Goal: Transaction & Acquisition: Subscribe to service/newsletter

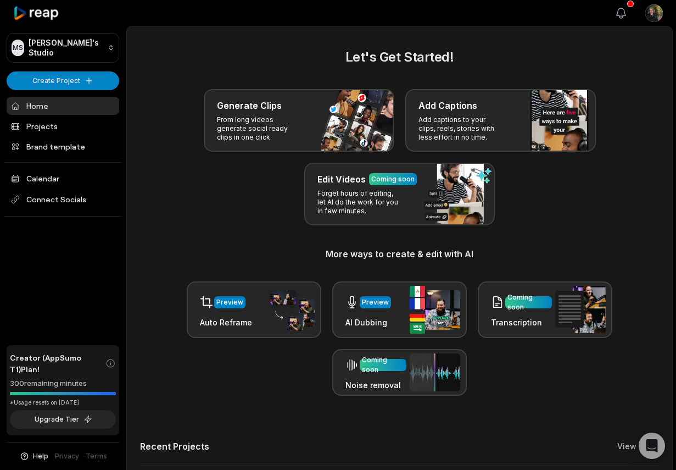
click at [625, 12] on icon "button" at bounding box center [621, 13] width 9 height 10
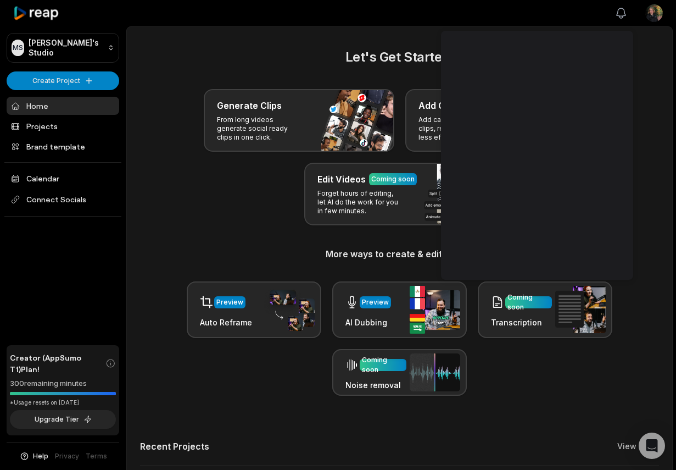
click at [623, 13] on icon "button" at bounding box center [621, 13] width 13 height 13
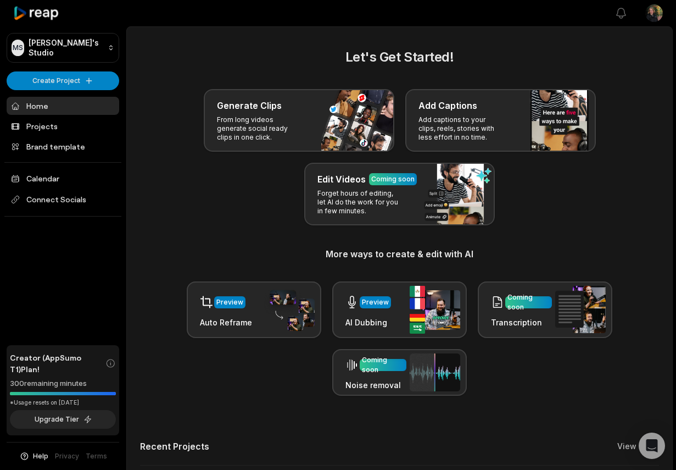
click at [82, 279] on div "MS Meaghan's Studio Create Project Home Projects Brand template Calendar Connec…" at bounding box center [63, 235] width 126 height 470
click at [53, 191] on span "Connect Socials" at bounding box center [63, 200] width 113 height 20
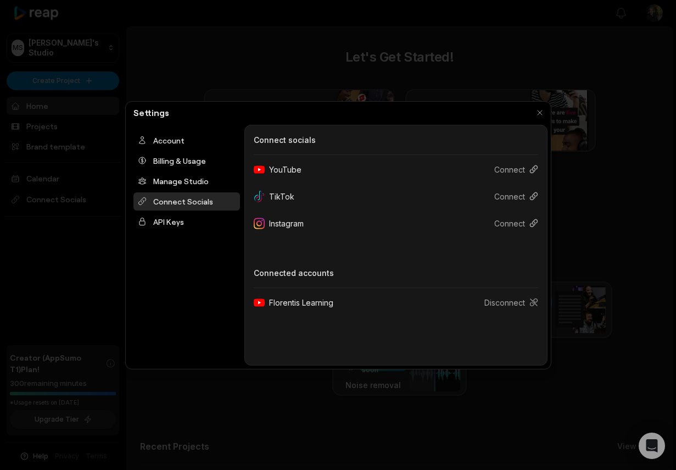
click at [298, 222] on div "Instagram" at bounding box center [283, 223] width 59 height 20
click at [527, 224] on button "Connect" at bounding box center [512, 223] width 53 height 20
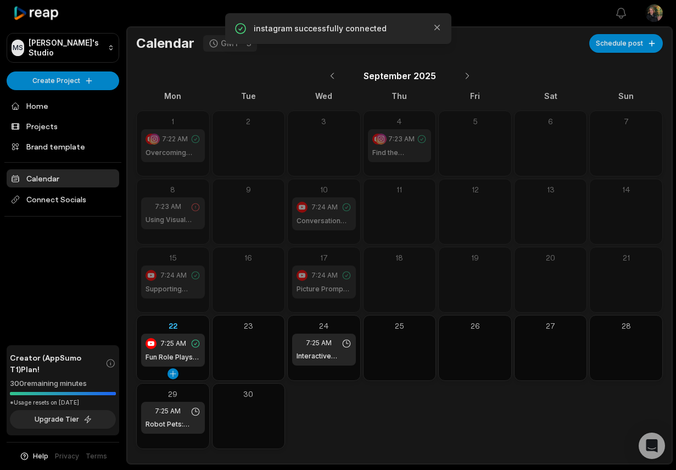
click at [168, 350] on div "7:25 AM Fun Role Plays for A1 and A2 Learners" at bounding box center [173, 349] width 64 height 33
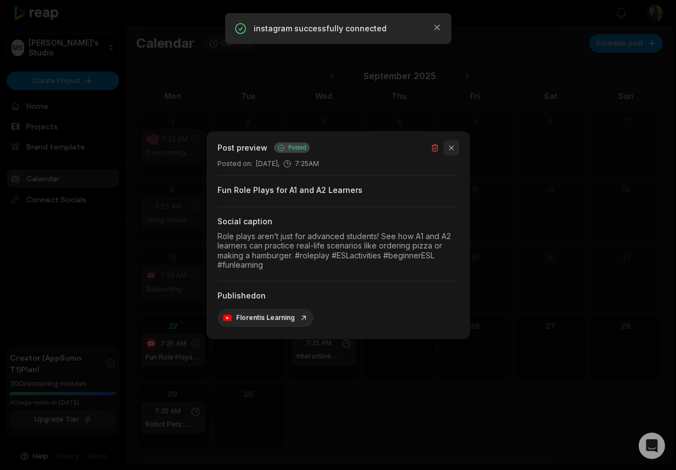
click at [455, 154] on button "button" at bounding box center [451, 147] width 15 height 15
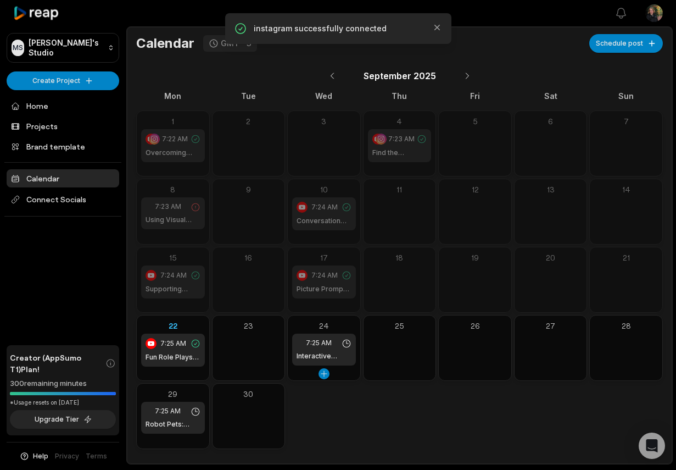
click at [320, 339] on span "7:25 AM" at bounding box center [319, 343] width 26 height 10
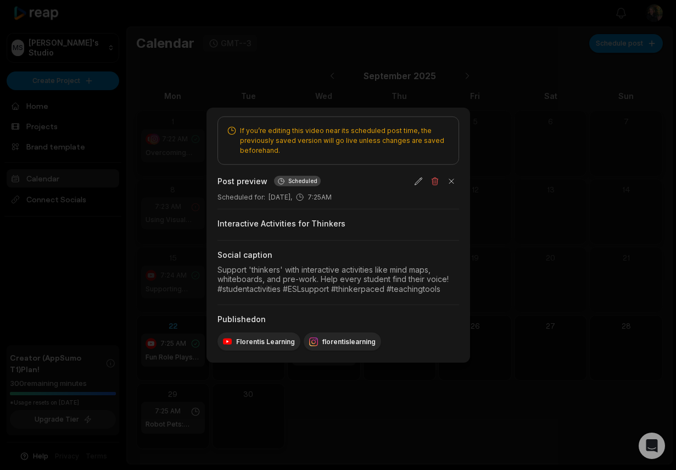
click at [304, 442] on div at bounding box center [338, 235] width 676 height 470
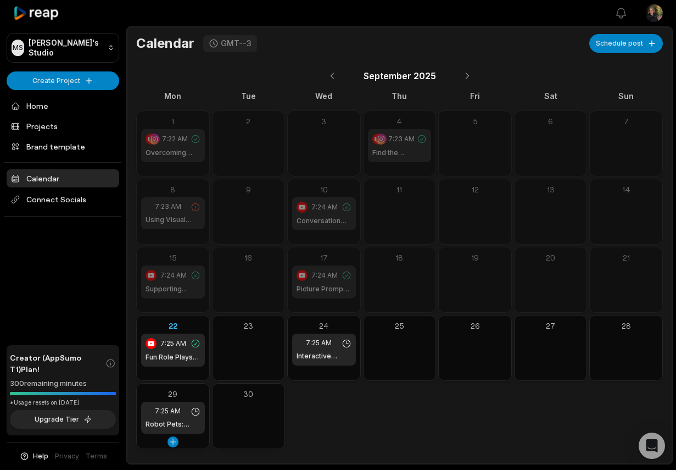
click at [175, 415] on span "7:25 AM" at bounding box center [168, 411] width 26 height 10
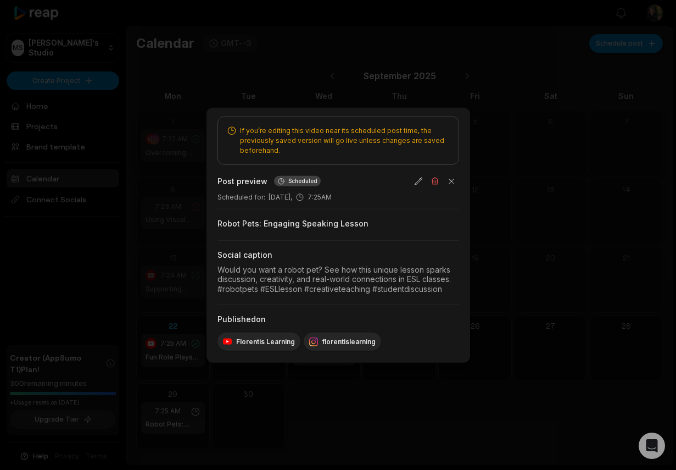
click at [281, 414] on div at bounding box center [338, 235] width 676 height 470
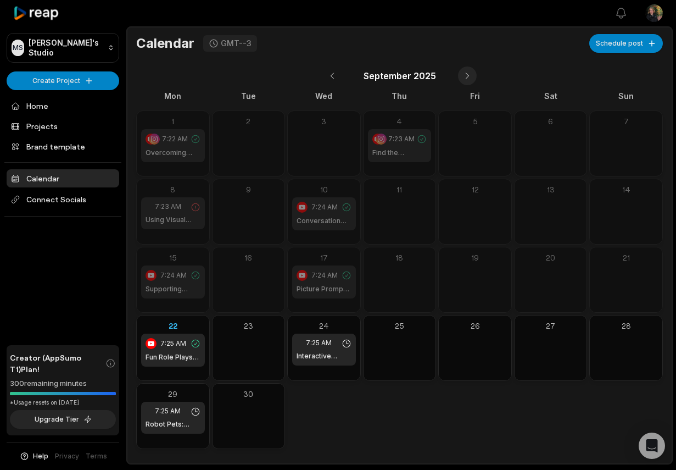
click at [459, 73] on button at bounding box center [467, 75] width 19 height 19
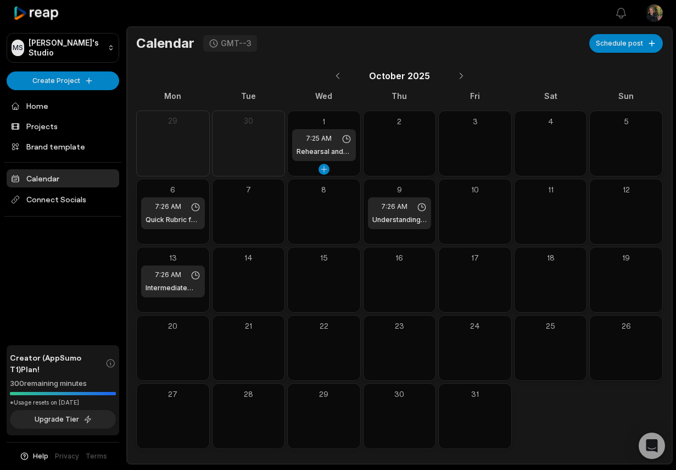
click at [319, 137] on span "7:25 AM" at bounding box center [319, 138] width 26 height 10
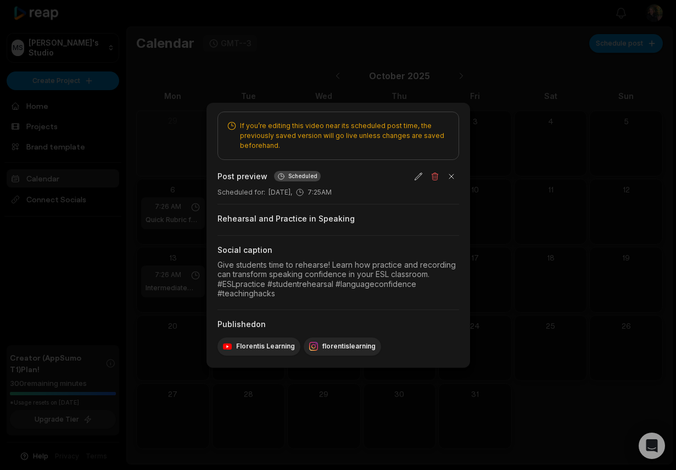
click at [365, 31] on div at bounding box center [338, 235] width 676 height 470
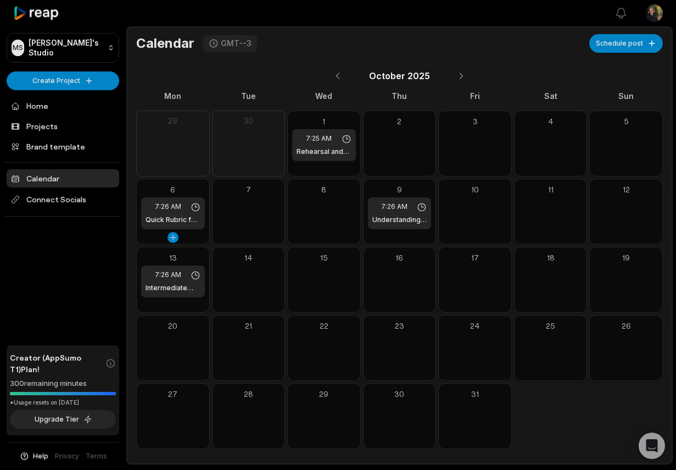
click at [175, 208] on span "7:26 AM" at bounding box center [168, 207] width 26 height 10
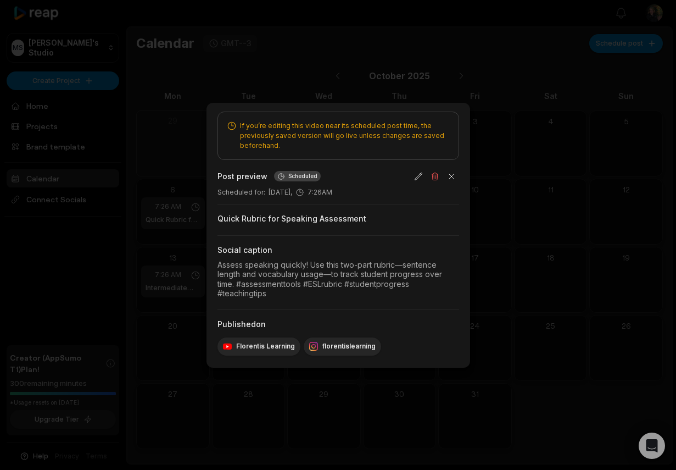
click at [332, 49] on div at bounding box center [338, 235] width 676 height 470
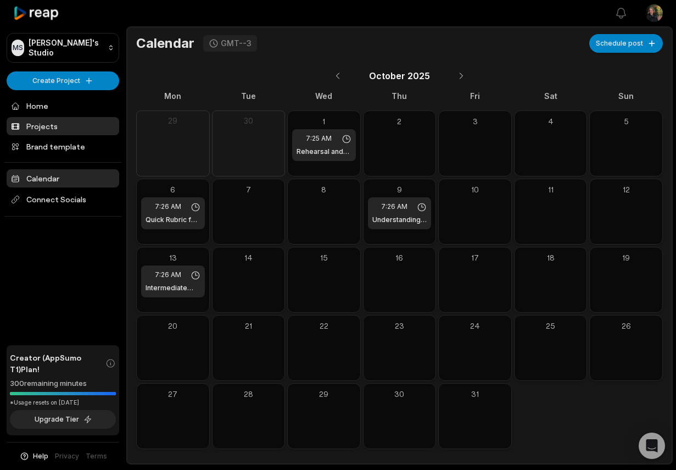
click at [46, 123] on link "Projects" at bounding box center [63, 126] width 113 height 18
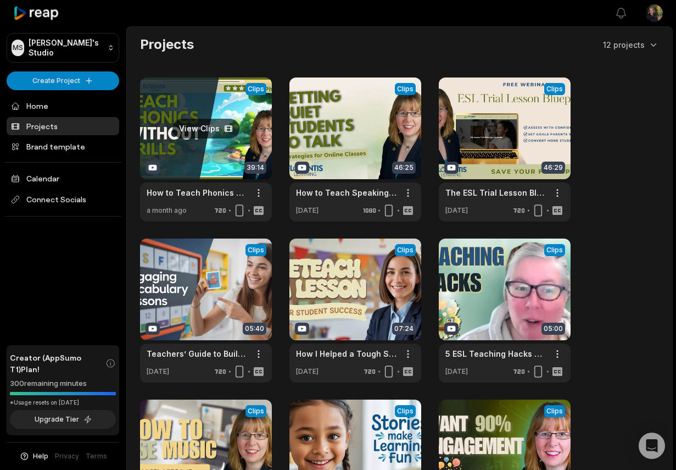
click at [191, 159] on link at bounding box center [206, 149] width 132 height 144
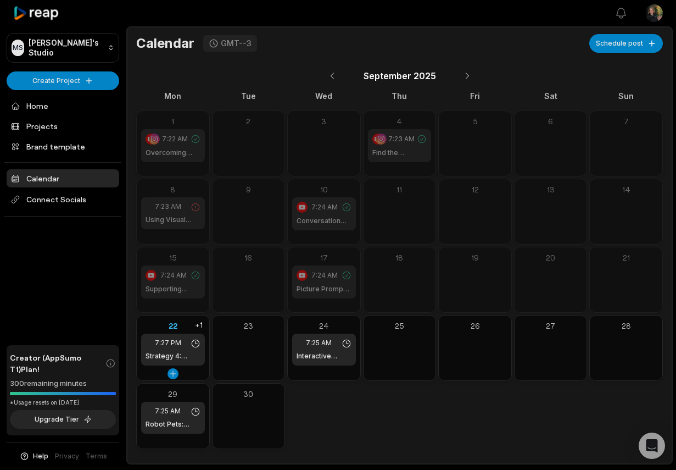
click at [166, 354] on h1 "Strategy 4: Reading With Meaning" at bounding box center [173, 356] width 55 height 10
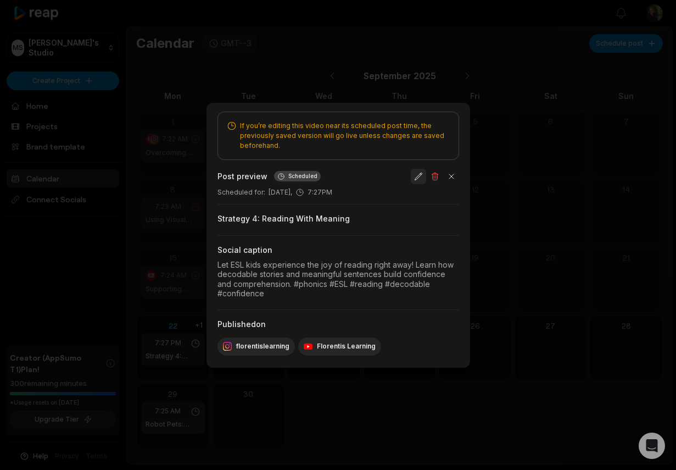
click at [421, 174] on button "button" at bounding box center [418, 176] width 15 height 15
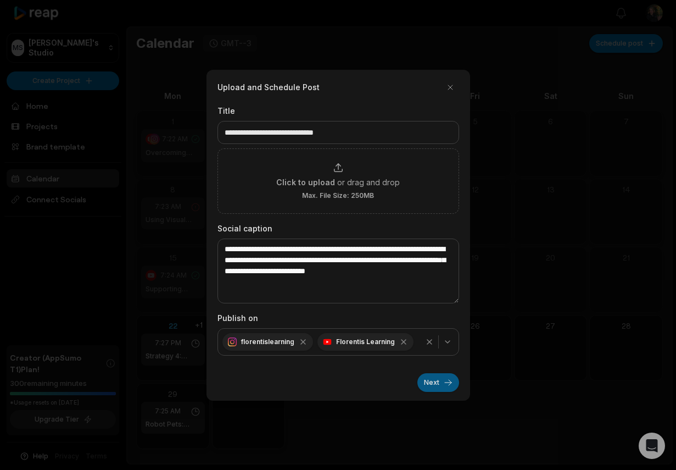
click at [451, 384] on button "Next" at bounding box center [438, 382] width 42 height 19
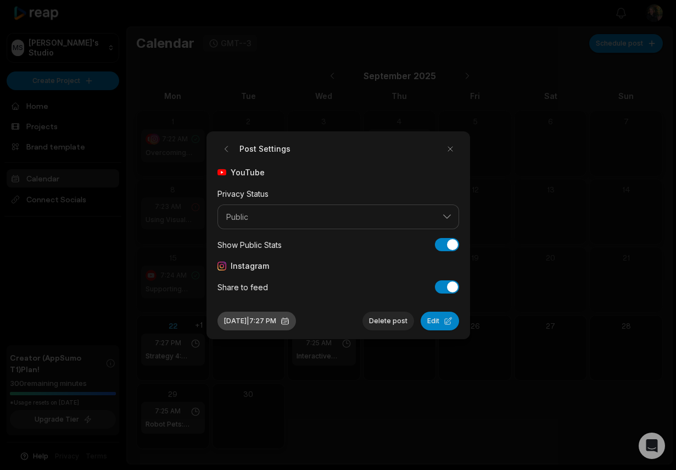
click at [265, 322] on button "Sep 22, 2025 | 7:27 PM" at bounding box center [257, 320] width 79 height 19
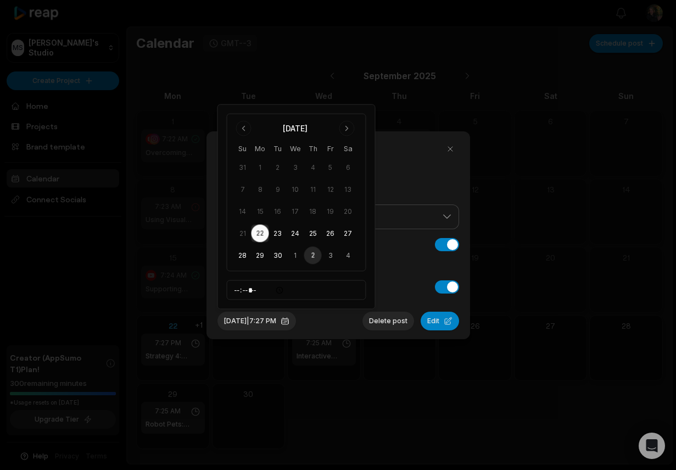
click at [317, 254] on button "2" at bounding box center [313, 256] width 18 height 18
click at [380, 280] on div "Share to feed Share to feed" at bounding box center [339, 286] width 242 height 13
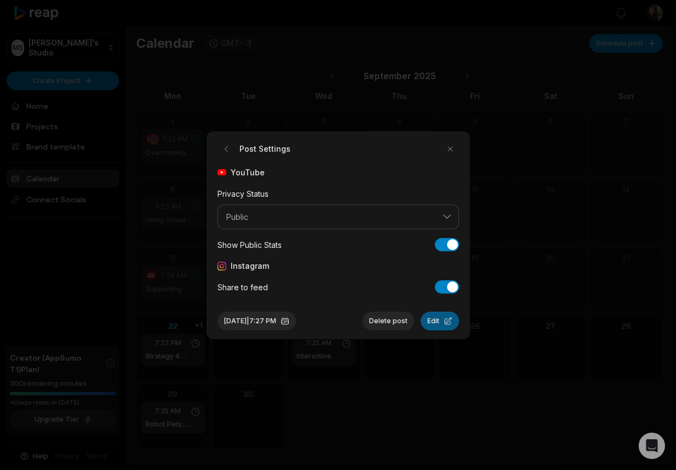
click at [450, 329] on button "Edit" at bounding box center [440, 320] width 38 height 19
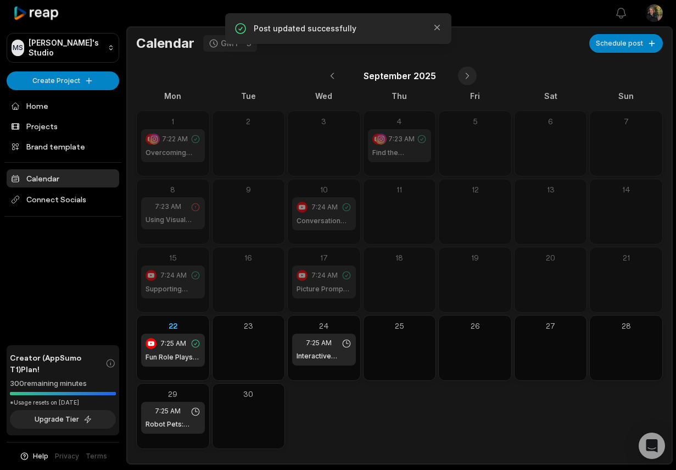
click at [465, 79] on button at bounding box center [467, 75] width 19 height 19
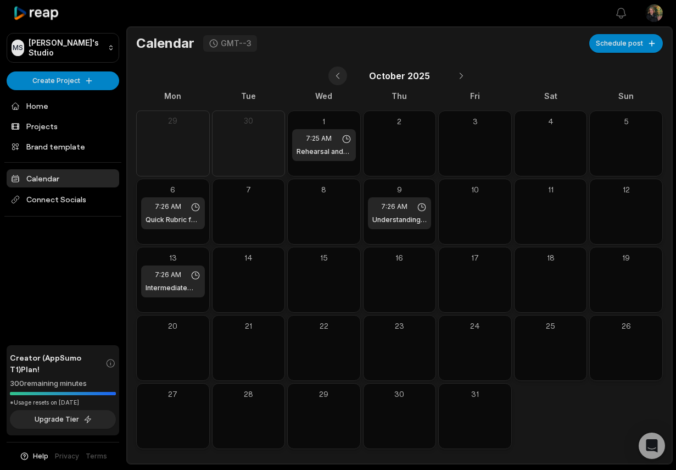
click at [332, 76] on button at bounding box center [338, 75] width 19 height 19
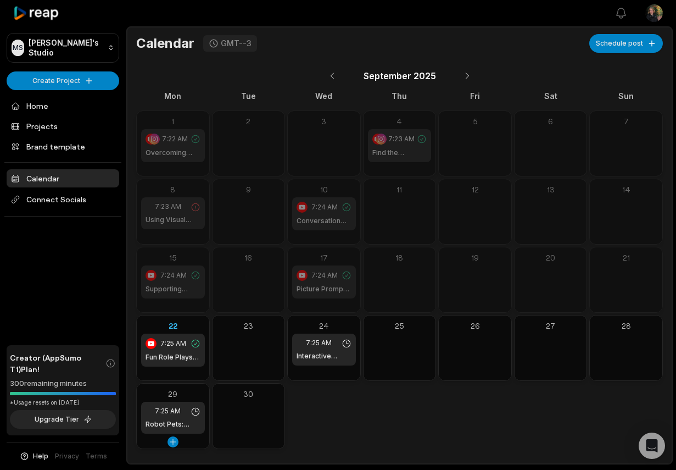
click at [162, 430] on div "7:25 AM Robot Pets: Engaging Speaking Lesson" at bounding box center [173, 418] width 64 height 32
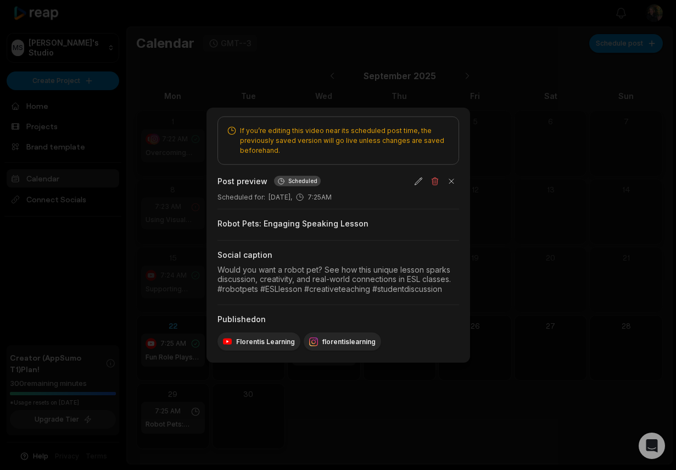
click at [301, 424] on div at bounding box center [338, 235] width 676 height 470
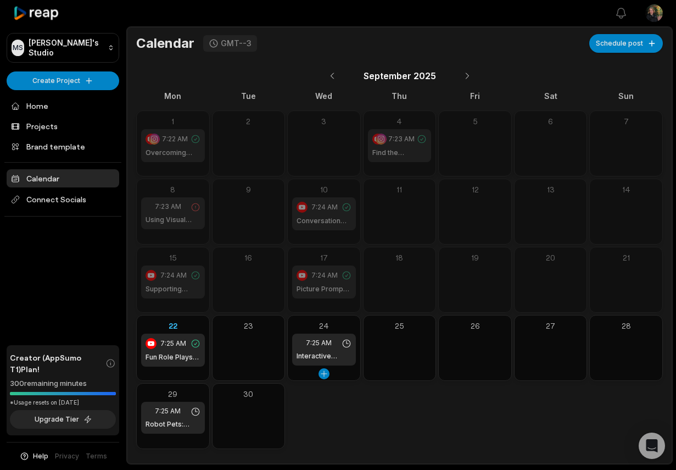
click at [314, 353] on h1 "Interactive Activities for Thinkers" at bounding box center [324, 356] width 55 height 10
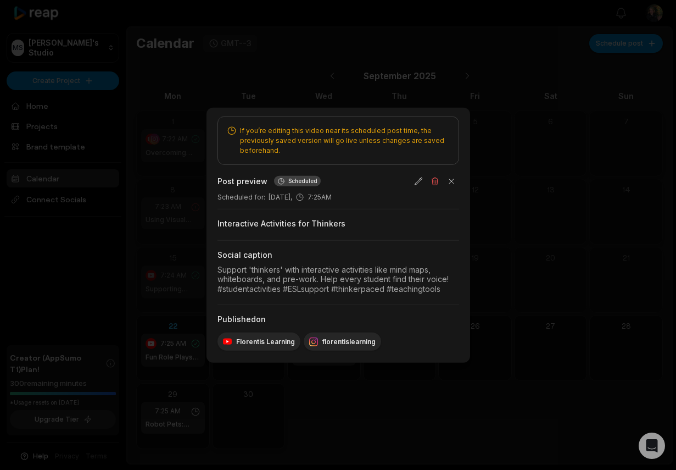
click at [320, 413] on div at bounding box center [338, 235] width 676 height 470
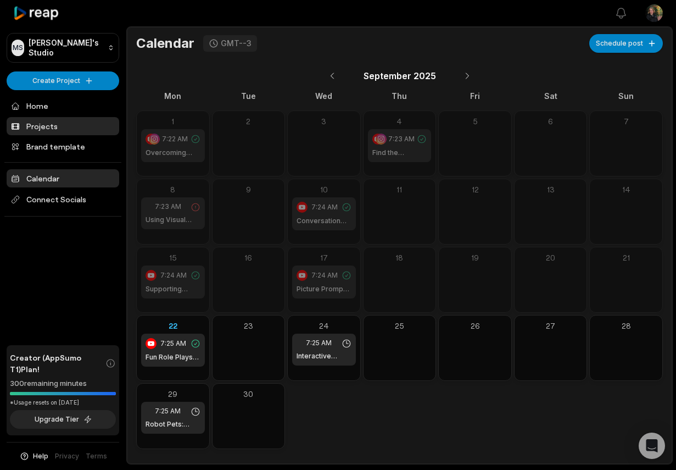
click at [41, 127] on link "Projects" at bounding box center [63, 126] width 113 height 18
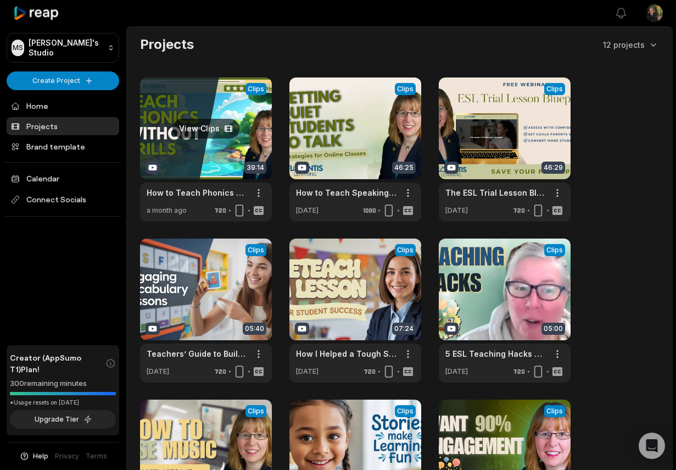
click at [201, 165] on link at bounding box center [206, 149] width 132 height 144
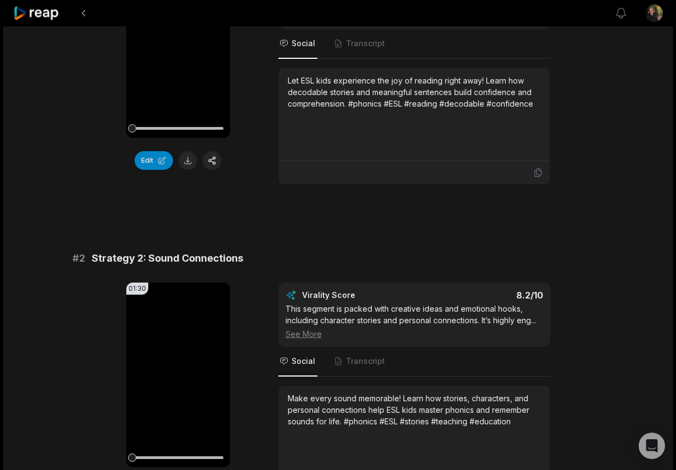
scroll to position [208, 0]
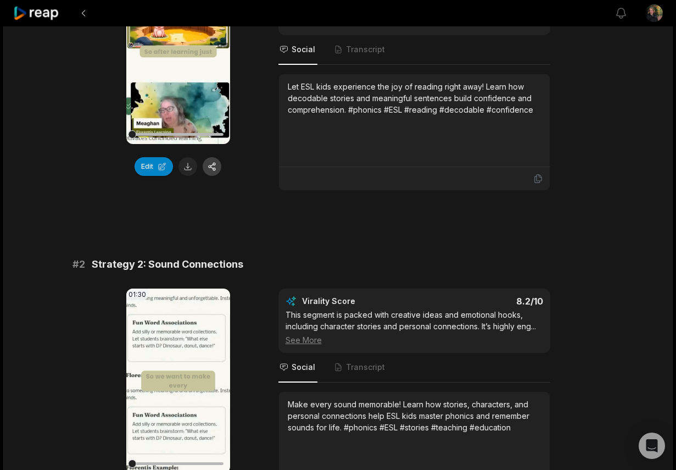
click at [214, 169] on button "button" at bounding box center [212, 166] width 19 height 19
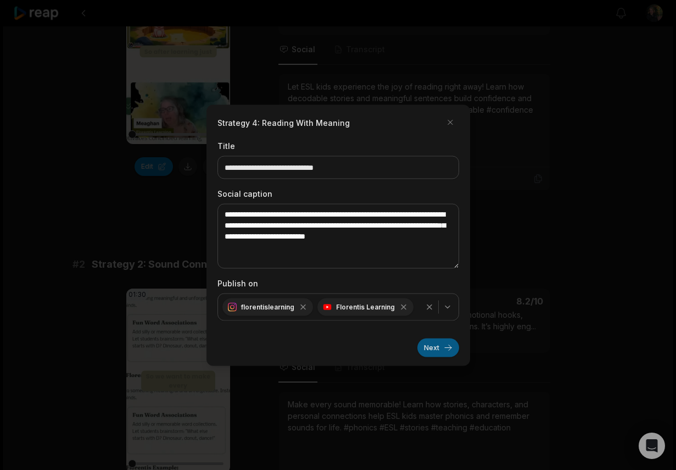
click at [437, 343] on button "Next" at bounding box center [438, 347] width 42 height 19
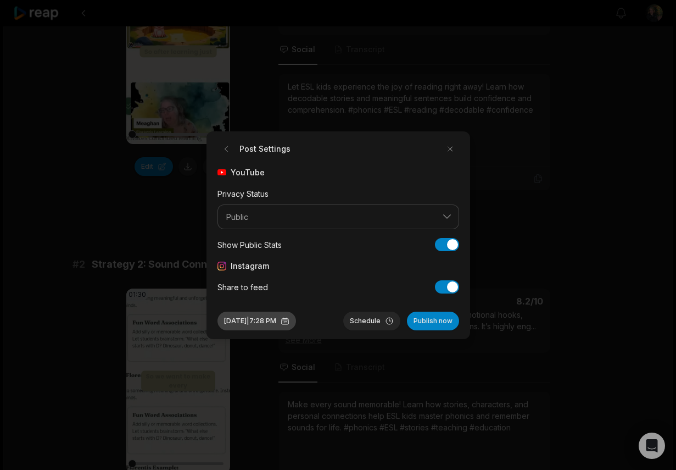
click at [282, 327] on button "Sep 22, 2025 | 7:28 PM" at bounding box center [257, 320] width 79 height 19
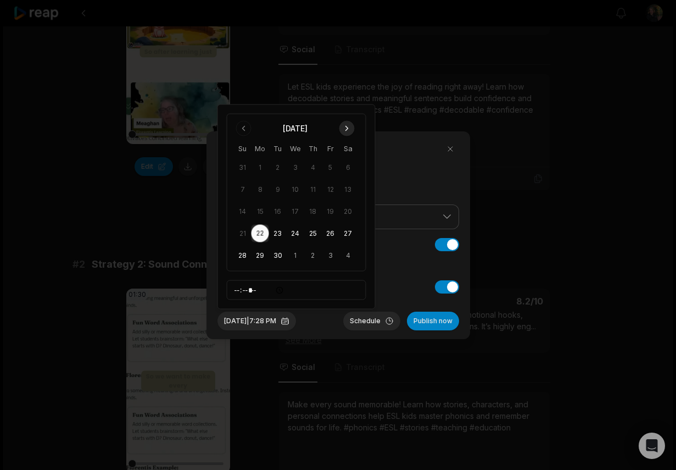
click at [347, 132] on button "Go to next month" at bounding box center [346, 128] width 15 height 15
click at [293, 212] on button "15" at bounding box center [296, 212] width 18 height 18
click at [368, 320] on button "Schedule" at bounding box center [371, 320] width 57 height 19
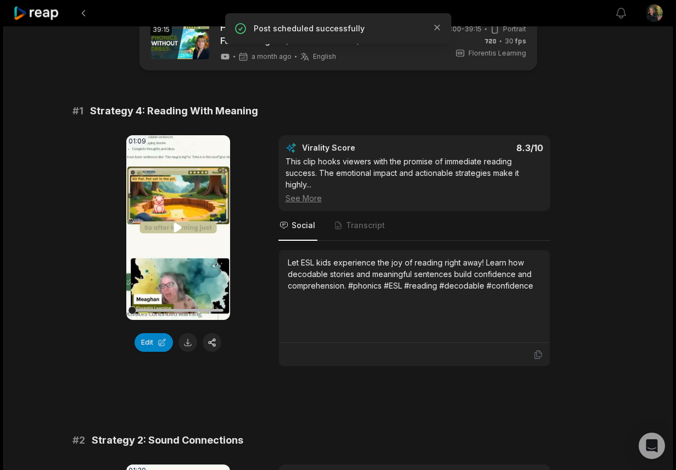
scroll to position [0, 0]
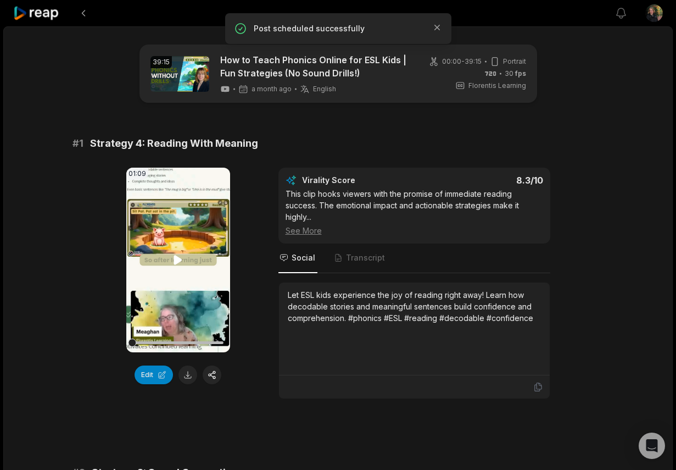
click at [178, 257] on icon at bounding box center [178, 259] width 8 height 9
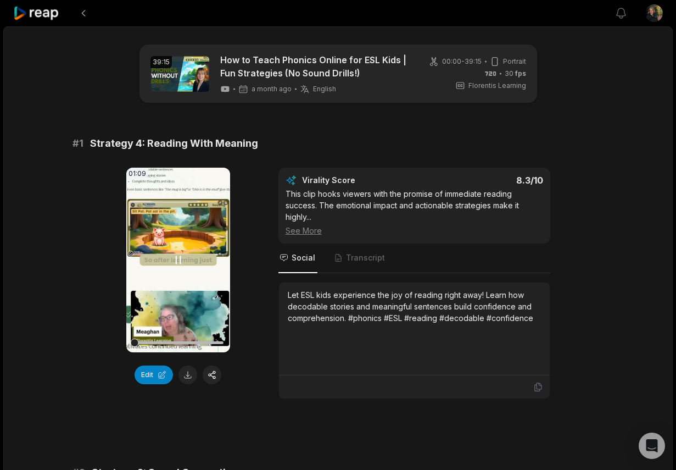
click at [178, 257] on icon at bounding box center [177, 259] width 13 height 13
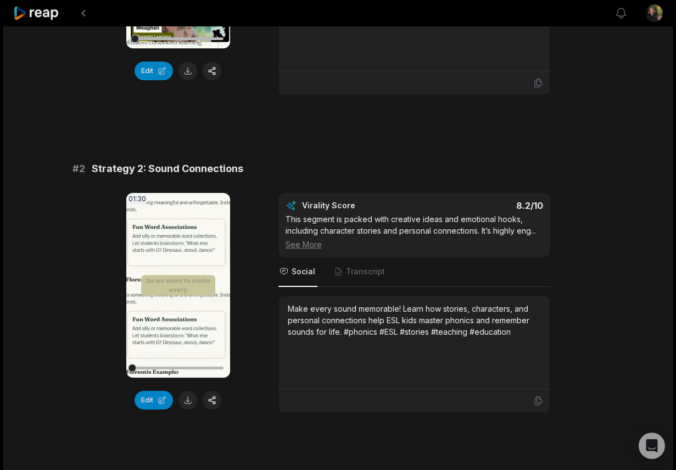
scroll to position [323, 0]
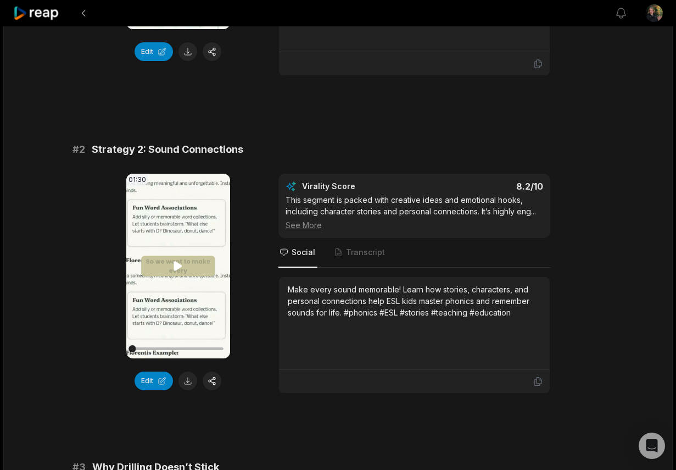
click at [186, 262] on video "Your browser does not support mp4 format." at bounding box center [178, 266] width 104 height 185
click at [177, 266] on icon at bounding box center [177, 265] width 13 height 13
click at [146, 381] on button "Edit" at bounding box center [154, 380] width 38 height 19
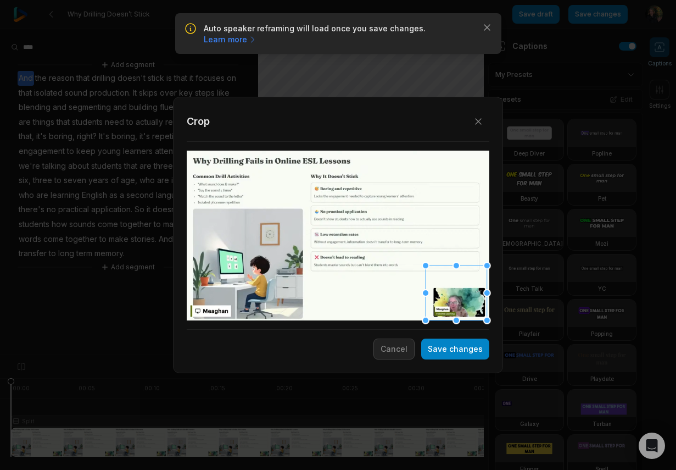
click at [457, 266] on div at bounding box center [457, 265] width 8 height 8
click at [452, 354] on button "Save changes" at bounding box center [455, 348] width 68 height 21
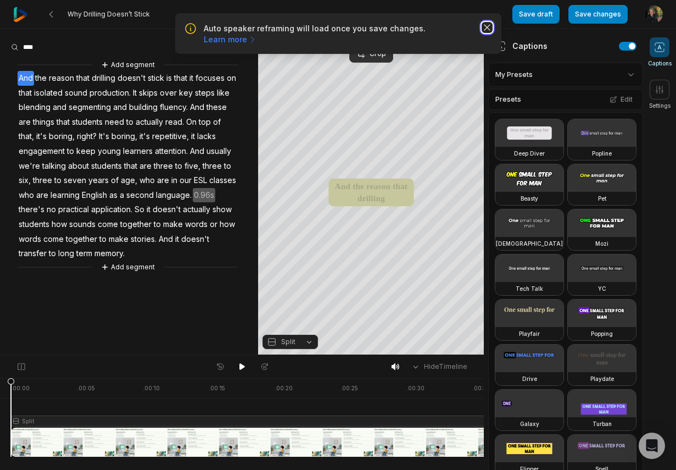
click at [489, 30] on icon "button" at bounding box center [487, 27] width 11 height 11
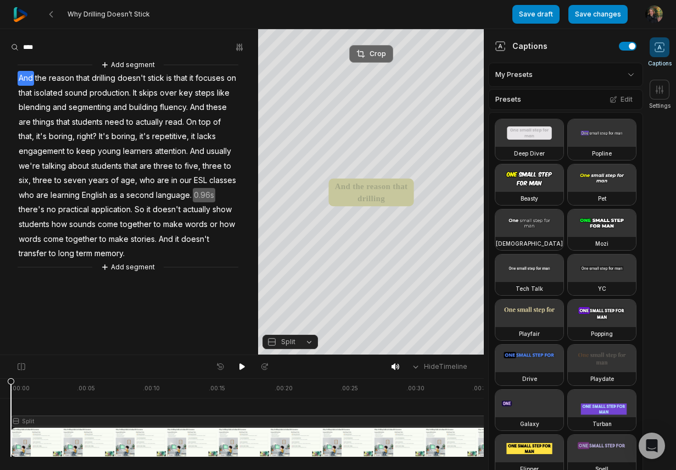
click at [370, 55] on div "Crop" at bounding box center [372, 54] width 30 height 10
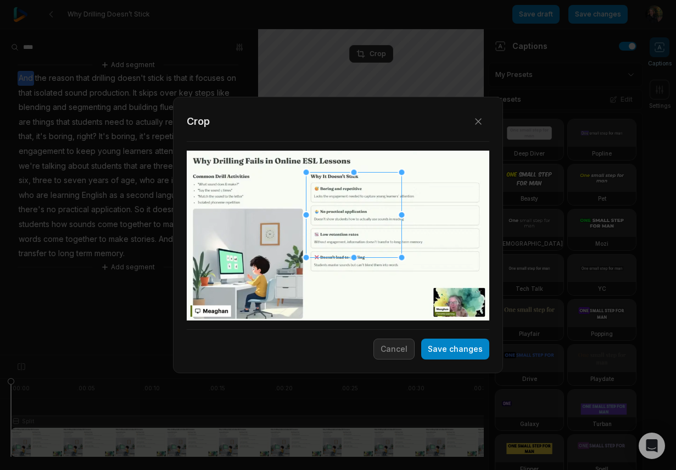
drag, startPoint x: 338, startPoint y: 246, endPoint x: 354, endPoint y: 225, distance: 26.3
click at [354, 225] on div at bounding box center [355, 214] width 96 height 85
drag, startPoint x: 400, startPoint y: 258, endPoint x: 378, endPoint y: 244, distance: 26.4
click at [378, 355] on div "Close Crop Save changes Cancel" at bounding box center [338, 355] width 676 height 0
drag, startPoint x: 382, startPoint y: 242, endPoint x: 436, endPoint y: 272, distance: 61.7
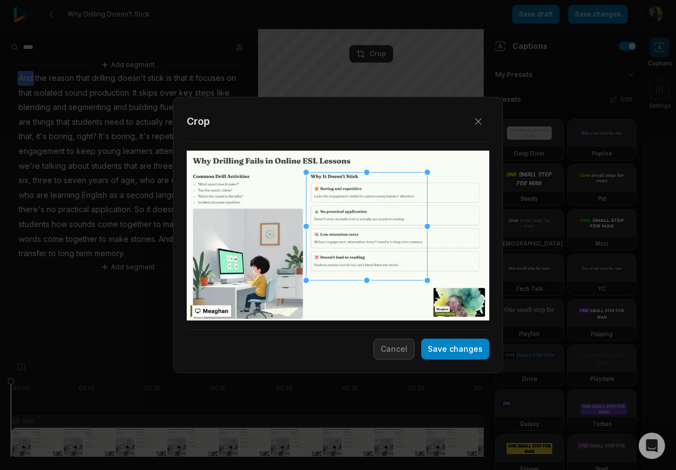
click at [436, 355] on div "Close Crop Save changes Cancel" at bounding box center [338, 355] width 676 height 0
click at [448, 354] on button "Save changes" at bounding box center [455, 348] width 68 height 21
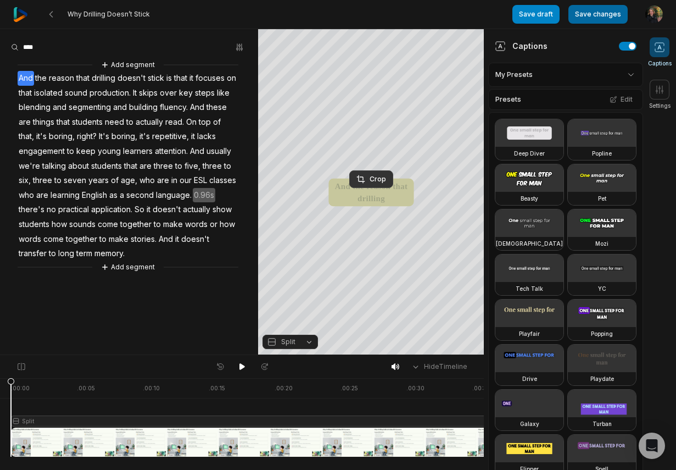
click at [584, 23] on button "Save changes" at bounding box center [598, 14] width 59 height 19
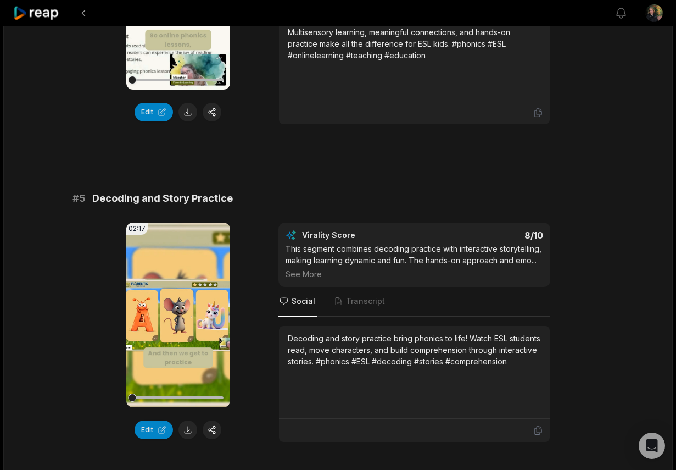
scroll to position [1229, 0]
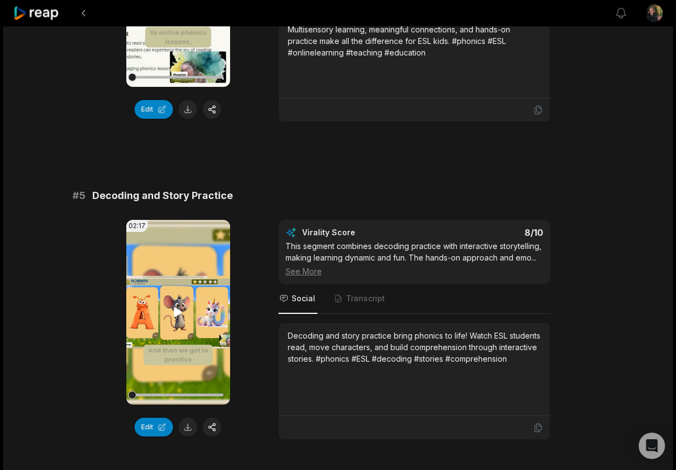
click at [177, 313] on icon at bounding box center [178, 311] width 8 height 9
click at [177, 313] on icon at bounding box center [177, 311] width 13 height 13
click at [151, 428] on button "Edit" at bounding box center [154, 426] width 38 height 19
